Goal: Submit feedback/report problem

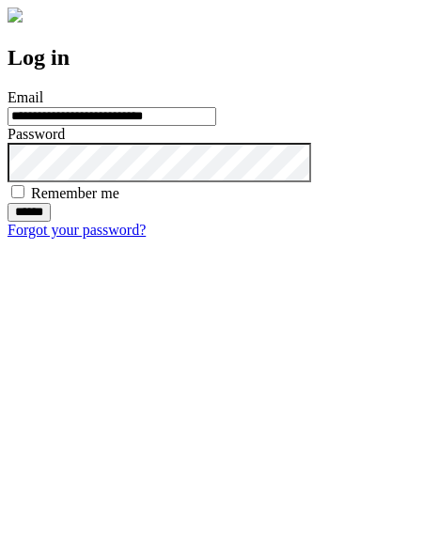
click at [51, 222] on input "******" at bounding box center [29, 212] width 43 height 19
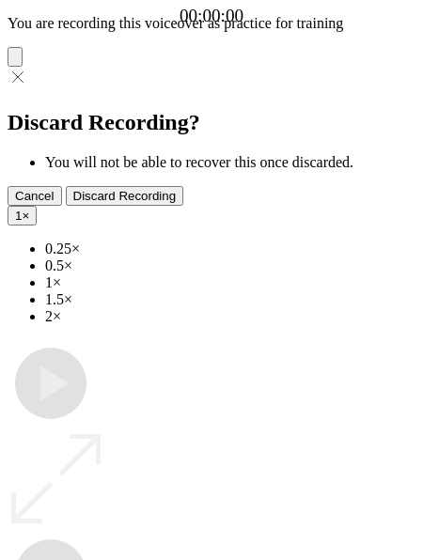
type input "**********"
